Goal: Task Accomplishment & Management: Manage account settings

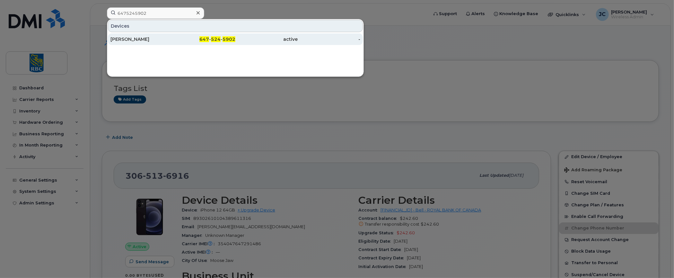
type input "6475245902"
click at [129, 37] on div "Solita Crisostomo" at bounding box center [141, 39] width 63 height 6
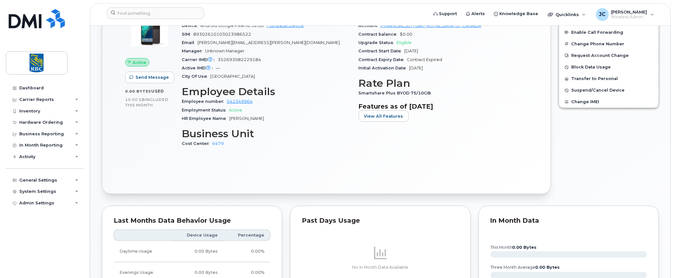
scroll to position [343, 0]
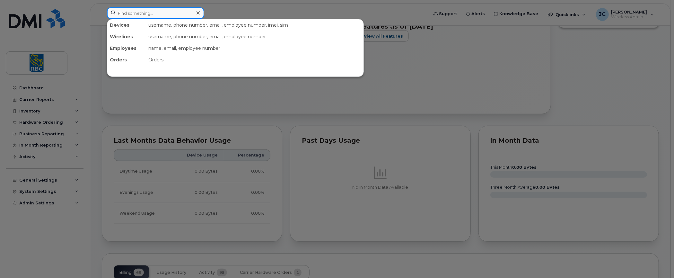
drag, startPoint x: 155, startPoint y: 12, endPoint x: 121, endPoint y: 11, distance: 33.7
click at [124, 11] on input at bounding box center [155, 13] width 97 height 12
paste input "6475155080"
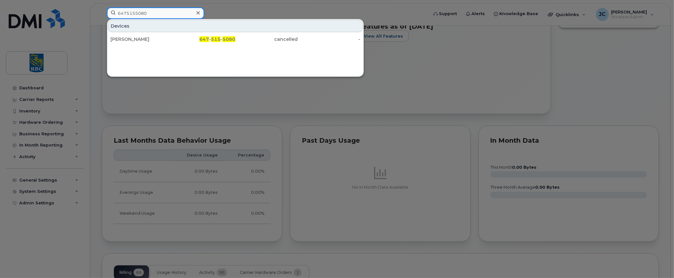
type input "6475155080"
click at [602, 103] on div at bounding box center [337, 139] width 674 height 278
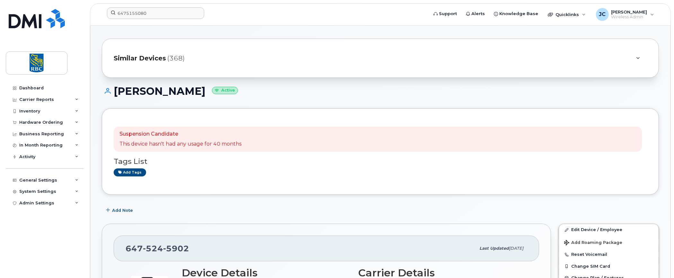
scroll to position [0, 0]
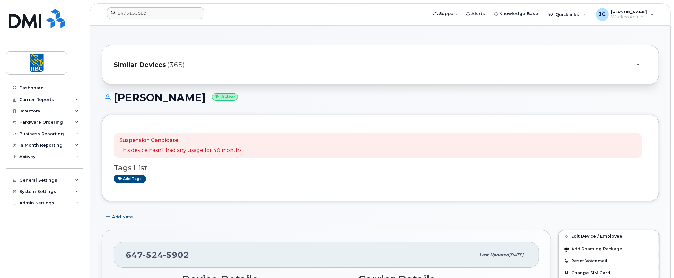
click at [533, 177] on div "Add tags" at bounding box center [378, 179] width 528 height 8
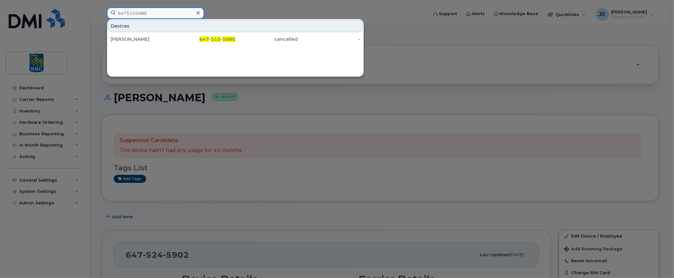
click at [158, 9] on input "6475155080" at bounding box center [155, 13] width 97 height 12
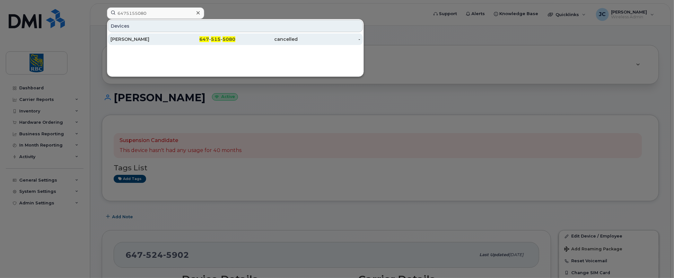
click at [140, 37] on div "Mohammad Wahid" at bounding box center [141, 39] width 63 height 6
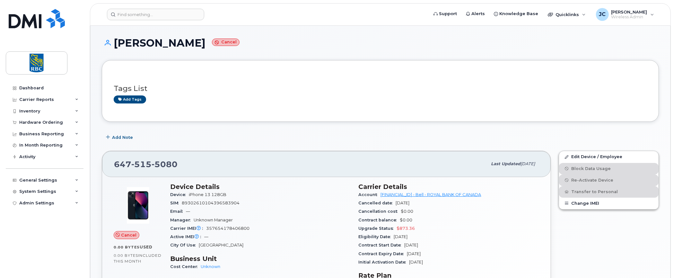
click at [536, 105] on div "Tags List Add tags" at bounding box center [380, 91] width 533 height 38
drag, startPoint x: 217, startPoint y: 42, endPoint x: 117, endPoint y: 36, distance: 100.0
copy h1 "Mohammad Wahid"
click at [546, 85] on h3 "Tags List" at bounding box center [380, 88] width 533 height 8
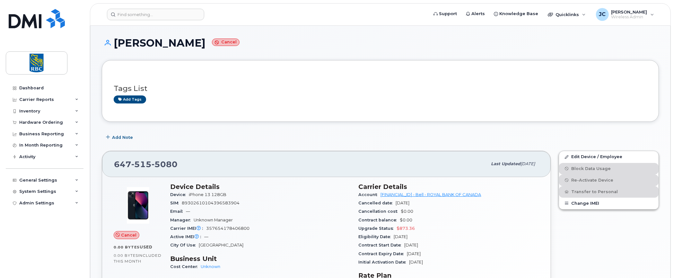
click at [585, 75] on div "Tags List Add tags" at bounding box center [380, 91] width 533 height 38
click at [549, 91] on h3 "Tags List" at bounding box center [380, 88] width 533 height 8
click at [631, 253] on div "Edit Device / Employee Block Data Usage Re-Activate Device Transfer to Personal…" at bounding box center [609, 236] width 108 height 179
click at [168, 12] on input at bounding box center [155, 15] width 97 height 12
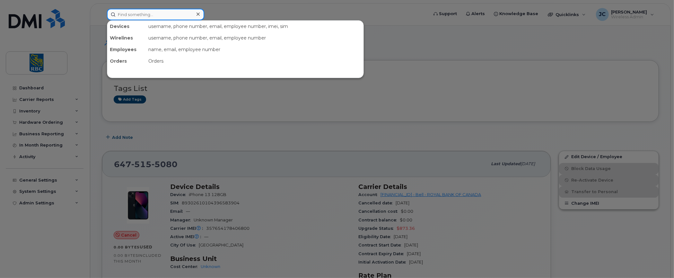
paste input "Thomas Cankovic"
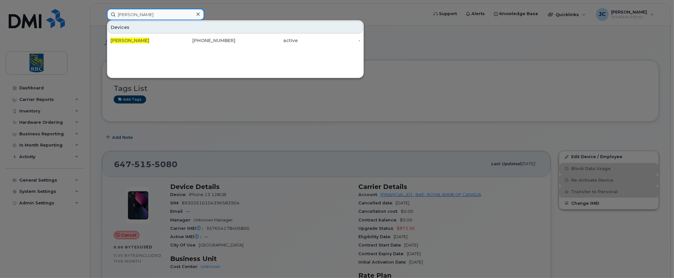
type input "Thomas Cankovic"
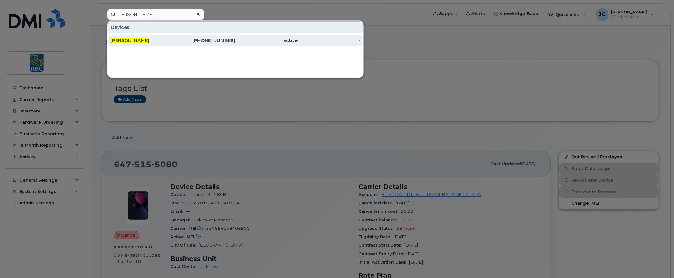
click at [144, 39] on span "Thomas Cankovic" at bounding box center [129, 41] width 39 height 6
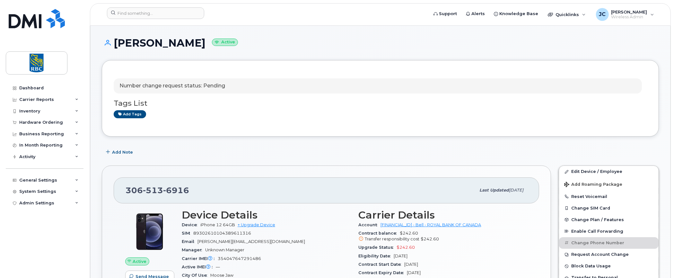
drag, startPoint x: 207, startPoint y: 42, endPoint x: 116, endPoint y: 39, distance: 91.5
click at [116, 39] on h1 "Thomas Cankovic Active" at bounding box center [380, 42] width 557 height 11
copy h1 "[PERSON_NAME]"
drag, startPoint x: 188, startPoint y: 191, endPoint x: 116, endPoint y: 191, distance: 72.5
click at [116, 191] on div "306 513 6916 Last updated Aug 14, 2025" at bounding box center [326, 190] width 425 height 26
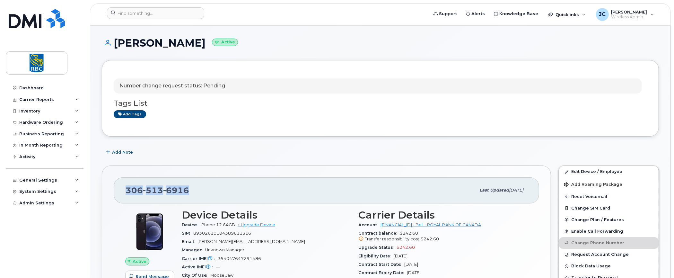
copy span "306 513 6916"
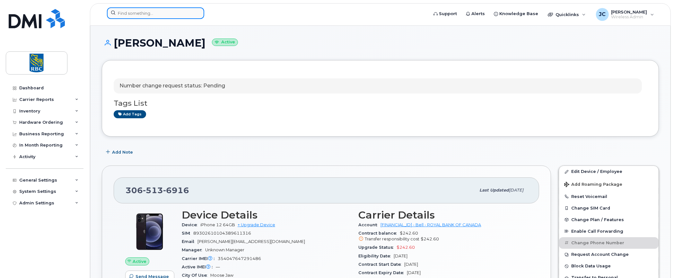
click at [154, 14] on input at bounding box center [155, 13] width 97 height 12
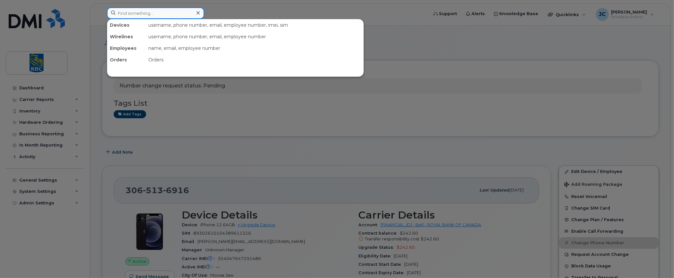
paste input "4168053078"
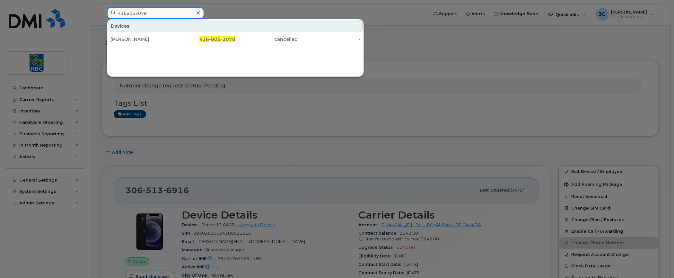
type input "4168053078"
click at [508, 48] on div at bounding box center [337, 139] width 674 height 278
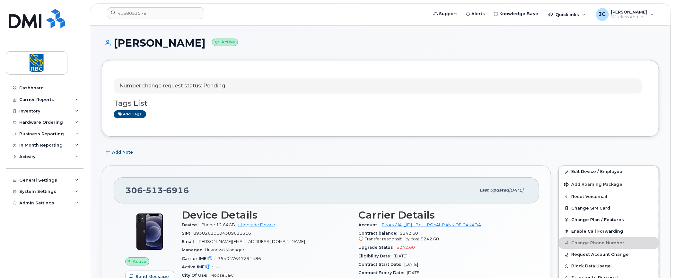
drag, startPoint x: 503, startPoint y: 92, endPoint x: 274, endPoint y: 65, distance: 230.8
click at [488, 87] on div "Number change request status: Pending" at bounding box center [378, 85] width 528 height 15
click at [166, 14] on input "4168053078" at bounding box center [155, 13] width 97 height 12
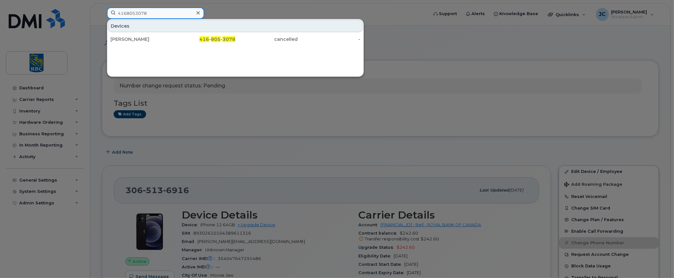
click at [166, 14] on input "4168053078" at bounding box center [155, 13] width 97 height 12
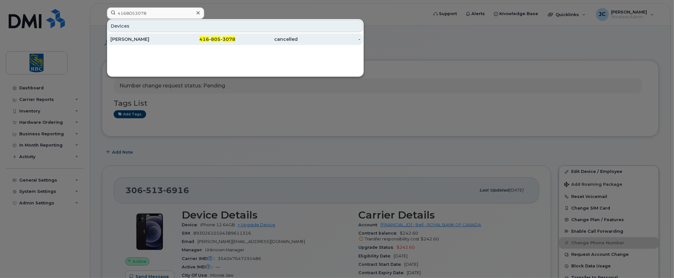
click at [173, 35] on div "[PERSON_NAME]" at bounding box center [204, 39] width 63 height 12
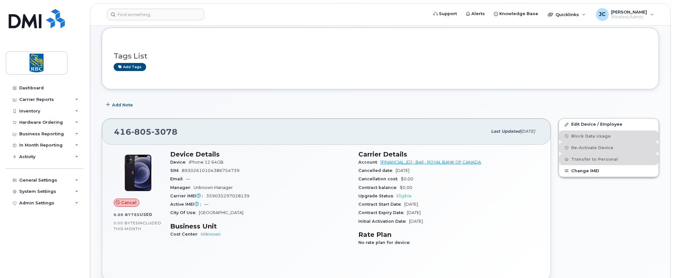
scroll to position [64, 0]
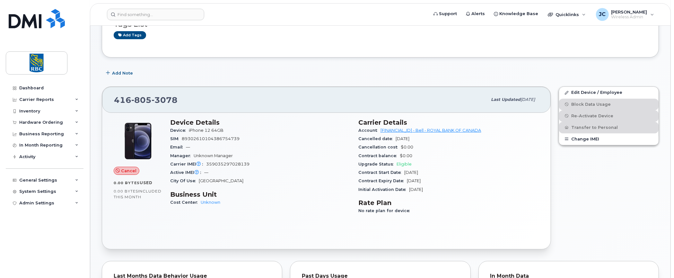
drag, startPoint x: 442, startPoint y: 191, endPoint x: 218, endPoint y: 45, distance: 267.4
click at [521, 193] on div "Carrier Details Account 0526299293 - Bell - ROYAL BANK OF CANADA Cancelled date…" at bounding box center [449, 169] width 188 height 109
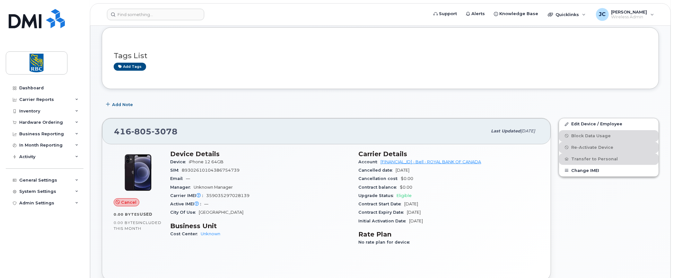
scroll to position [0, 0]
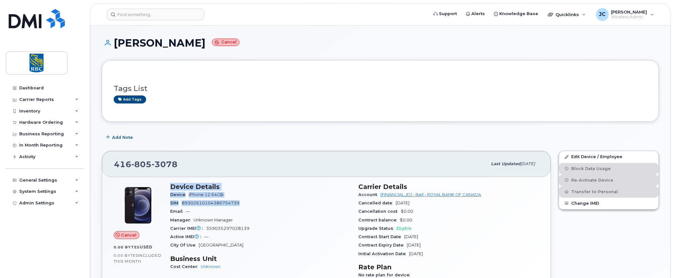
drag, startPoint x: 171, startPoint y: 183, endPoint x: 256, endPoint y: 202, distance: 87.7
click at [256, 202] on section "Device Details Device iPhone 12 64GB SIM 89302610104386754739 Email — Manager U…" at bounding box center [260, 216] width 181 height 67
copy section "Device Details Device iPhone 12 64GB SIM 89302610104386754739"
click at [475, 82] on div "Tags List Add tags" at bounding box center [380, 91] width 533 height 25
drag, startPoint x: 115, startPoint y: 43, endPoint x: 202, endPoint y: 42, distance: 87.6
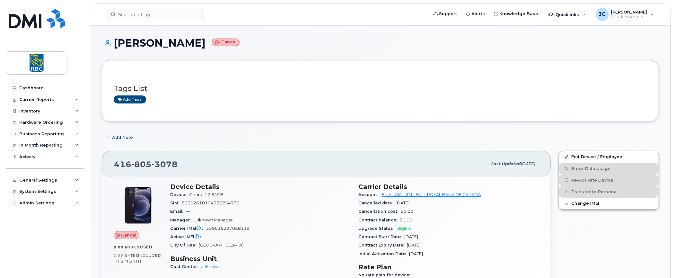
click at [202, 42] on h1 "Emma Campbell Cancel" at bounding box center [380, 42] width 557 height 11
copy h1 "Emma Campbell"
click at [535, 92] on h3 "Tags List" at bounding box center [380, 88] width 533 height 8
drag, startPoint x: 357, startPoint y: 184, endPoint x: 458, endPoint y: 252, distance: 121.9
click at [458, 252] on div "Carrier Details Account 0526299293 - Bell - ROYAL BANK OF CANADA Cancelled date…" at bounding box center [449, 233] width 188 height 109
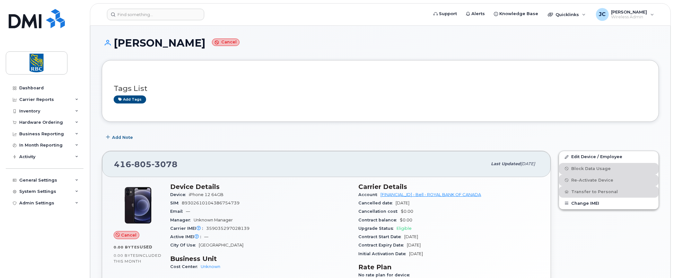
copy section "Carrier Details Account 0526299293 - Bell - ROYAL BANK OF CANADA Cancelled date…"
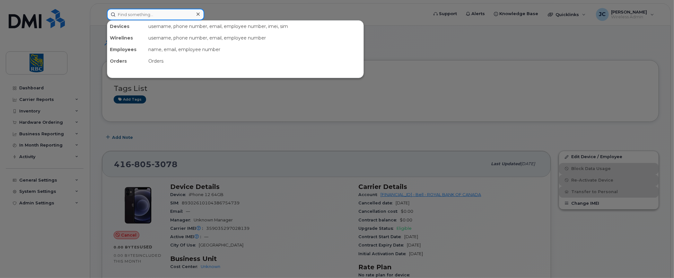
click at [163, 15] on input at bounding box center [155, 15] width 97 height 12
paste input "4169854810"
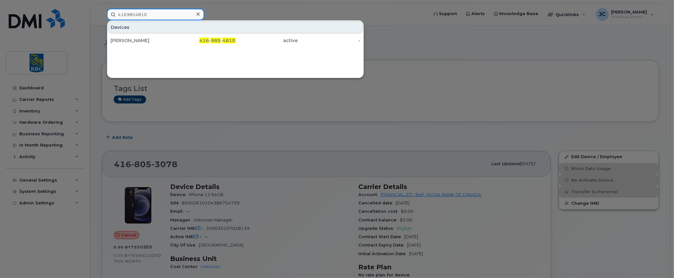
type input "4169854810"
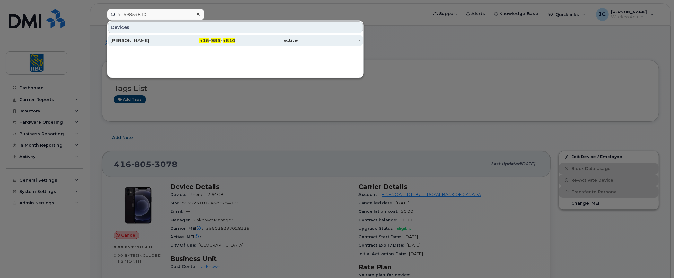
click at [136, 38] on div "[PERSON_NAME]" at bounding box center [141, 40] width 63 height 6
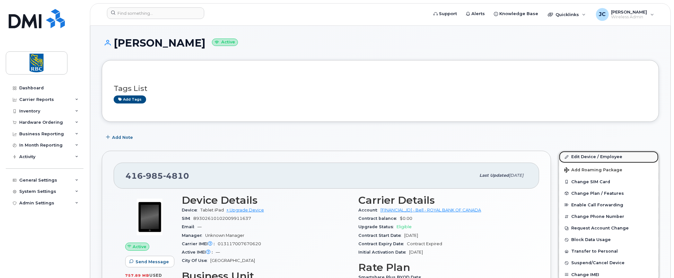
click at [586, 154] on link "Edit Device / Employee" at bounding box center [608, 157] width 99 height 12
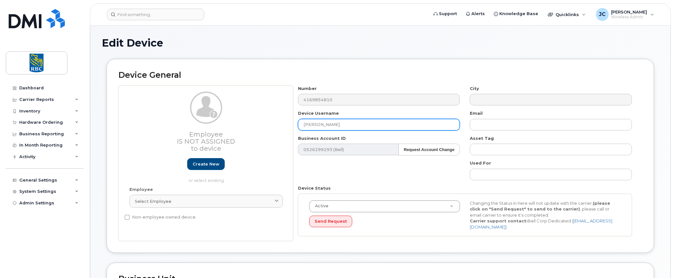
drag, startPoint x: 364, startPoint y: 126, endPoint x: 120, endPoint y: 122, distance: 243.9
click at [120, 122] on div "Employee Is not assigned to device Create new or select existing Employee Selec…" at bounding box center [379, 163] width 523 height 156
paste input "[PERSON_NAME]"
type input "[PERSON_NAME]"
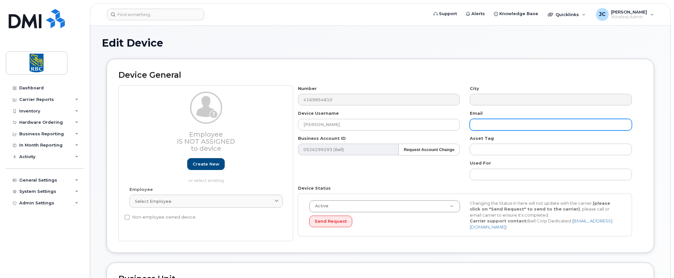
click at [505, 126] on input "text" at bounding box center [550, 125] width 162 height 12
paste input "[PERSON_NAME][EMAIL_ADDRESS][PERSON_NAME][DOMAIN_NAME]"
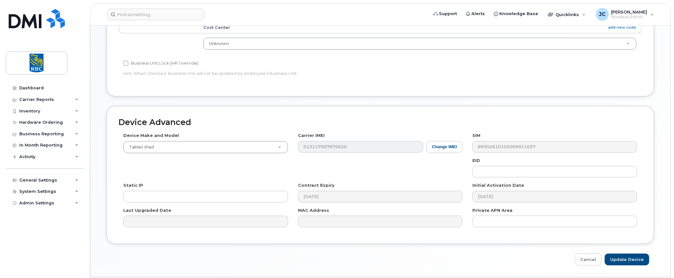
scroll to position [285, 0]
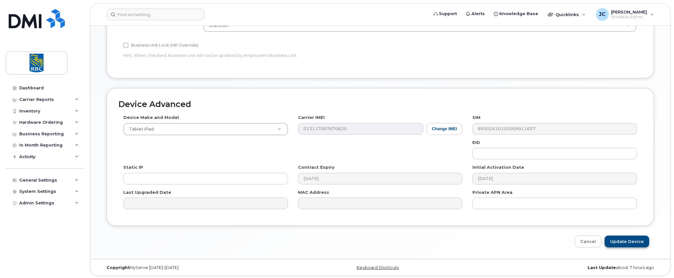
type input "[PERSON_NAME][EMAIL_ADDRESS][PERSON_NAME][DOMAIN_NAME]"
click at [634, 238] on input "Update Device" at bounding box center [626, 241] width 45 height 12
type input "Saving..."
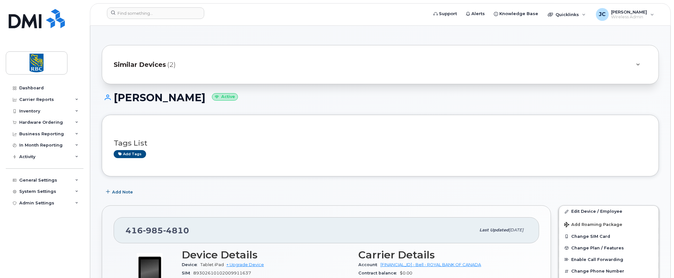
click at [570, 139] on h3 "Tags List" at bounding box center [380, 143] width 533 height 8
click at [539, 147] on div "Tags List Add tags" at bounding box center [380, 145] width 533 height 25
click at [147, 11] on input at bounding box center [155, 13] width 97 height 12
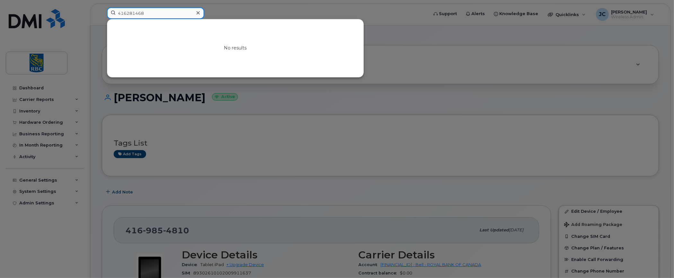
click at [126, 12] on input "416281468" at bounding box center [155, 13] width 97 height 12
drag, startPoint x: 133, startPoint y: 13, endPoint x: 60, endPoint y: 9, distance: 72.4
click at [102, 9] on div "4165281468 No results" at bounding box center [265, 14] width 327 height 14
paste input "374224712"
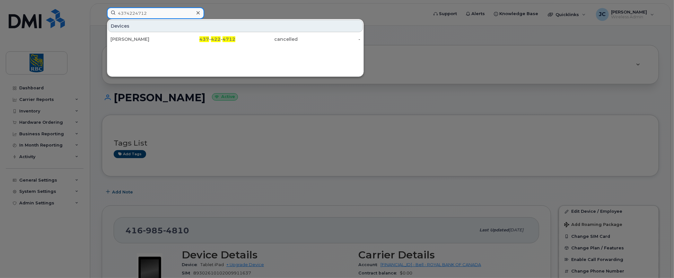
type input "4374224712"
